Goal: Check status

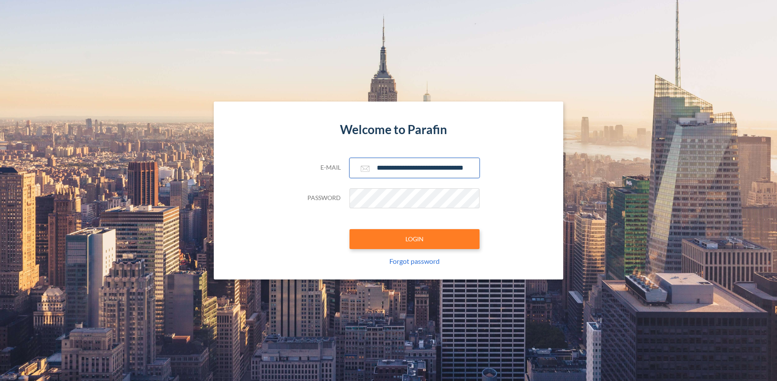
type input "**********"
click at [414, 238] on button "LOGIN" at bounding box center [414, 239] width 130 height 20
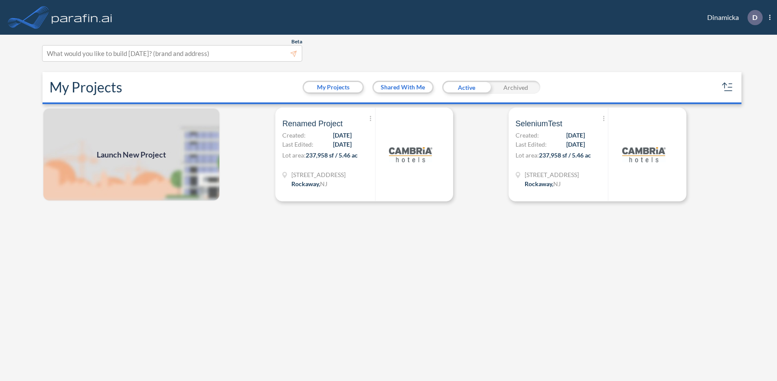
scroll to position [2, 0]
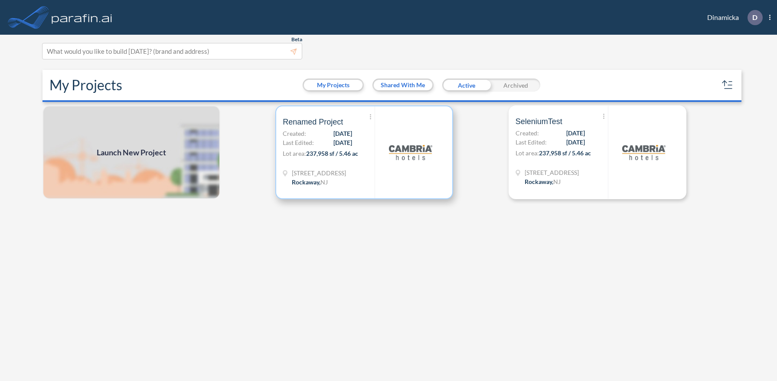
click at [364, 152] on p "Lot area: 237,958 sf / 5.46 ac" at bounding box center [329, 155] width 92 height 13
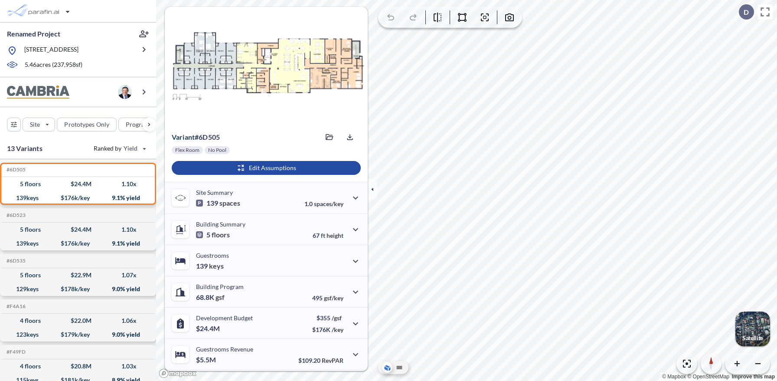
scroll to position [62, 0]
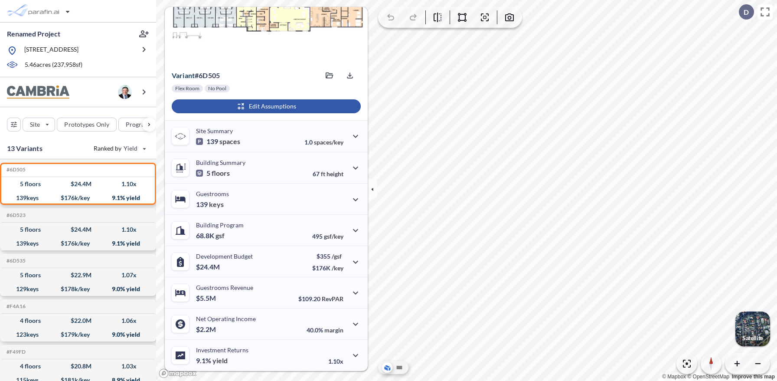
click at [265, 106] on div "button" at bounding box center [266, 106] width 189 height 14
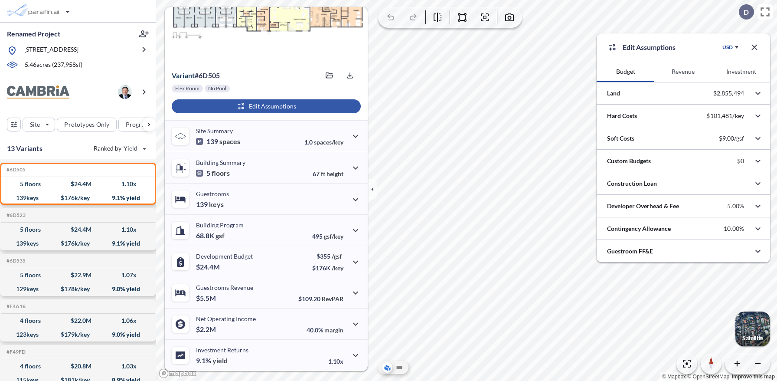
click at [683, 72] on button "Revenue" at bounding box center [683, 71] width 58 height 21
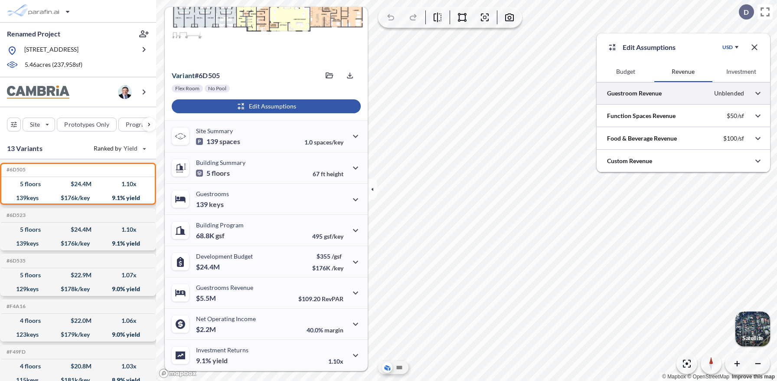
click at [683, 93] on div at bounding box center [683, 93] width 173 height 22
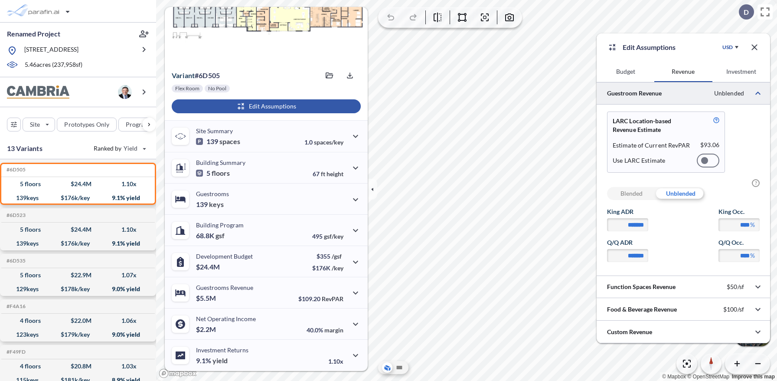
click at [708, 160] on div at bounding box center [708, 160] width 23 height 14
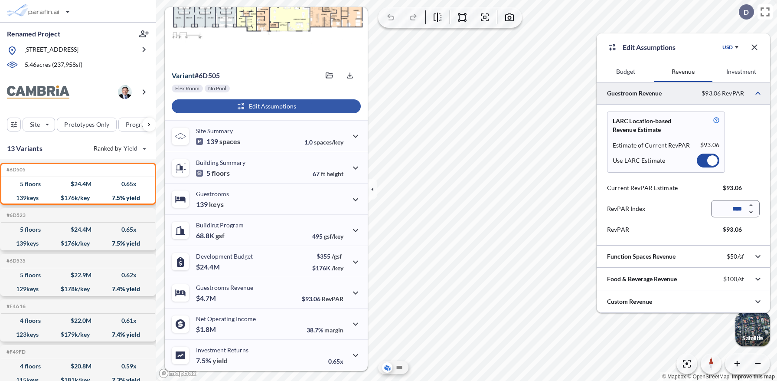
scroll to position [39, 0]
